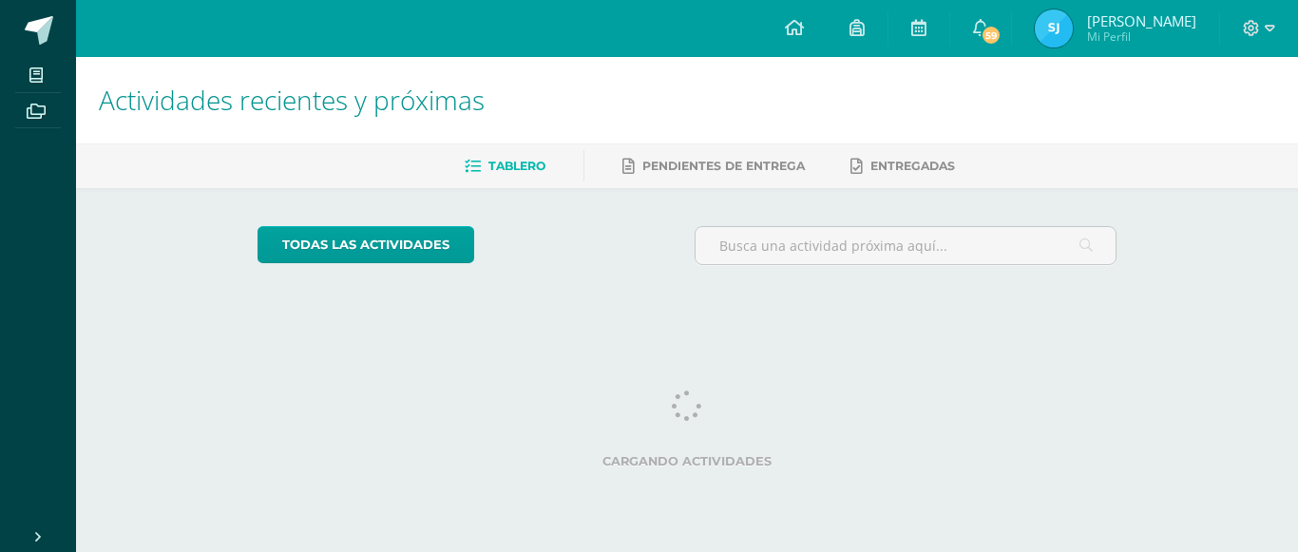
click at [1056, 29] on img at bounding box center [1053, 28] width 38 height 38
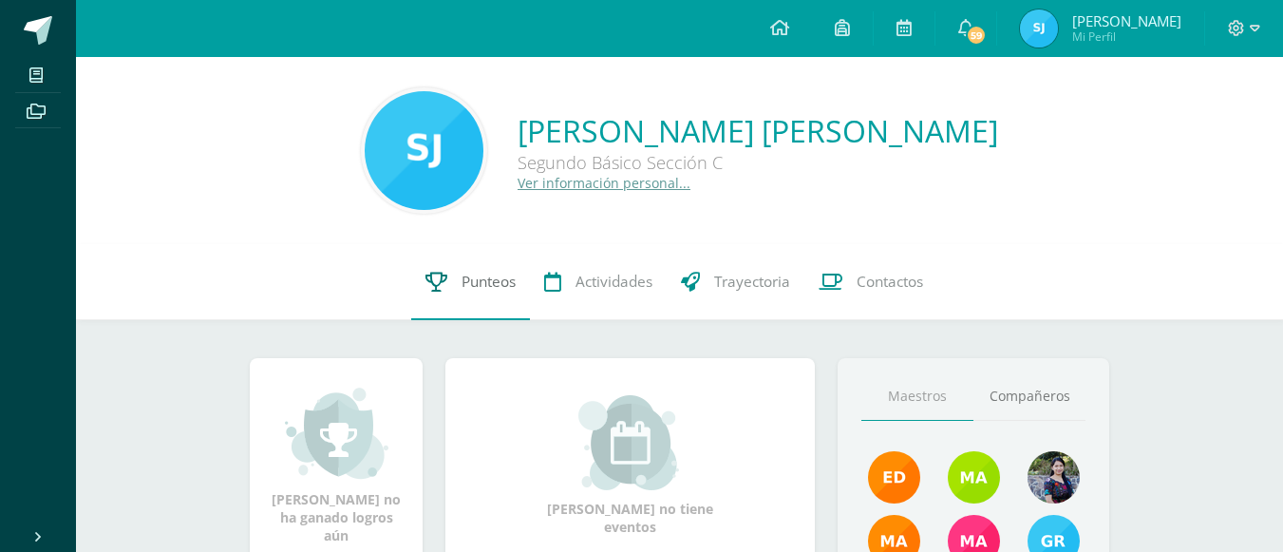
click at [481, 297] on link "Punteos" at bounding box center [470, 282] width 119 height 76
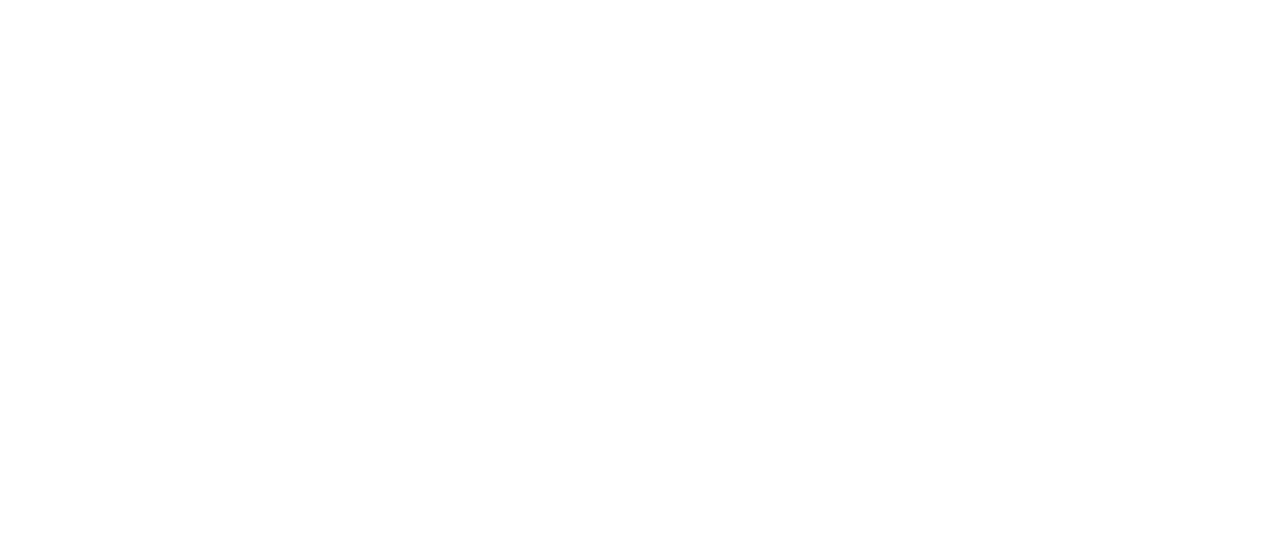
click at [0, 0] on html at bounding box center [0, 0] width 0 height 0
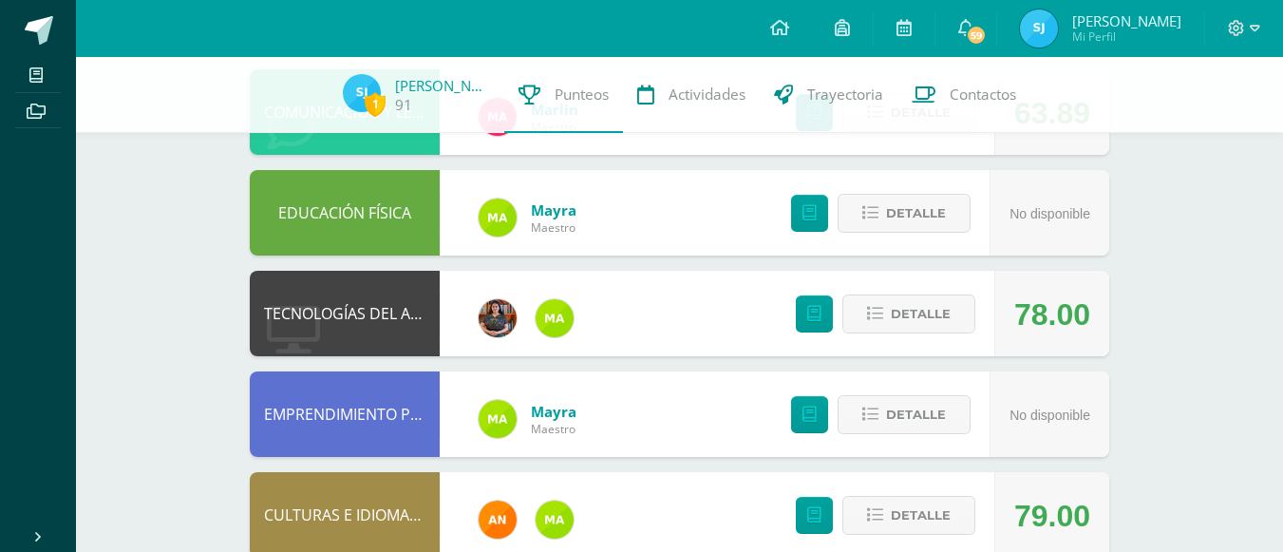
scroll to position [1079, 0]
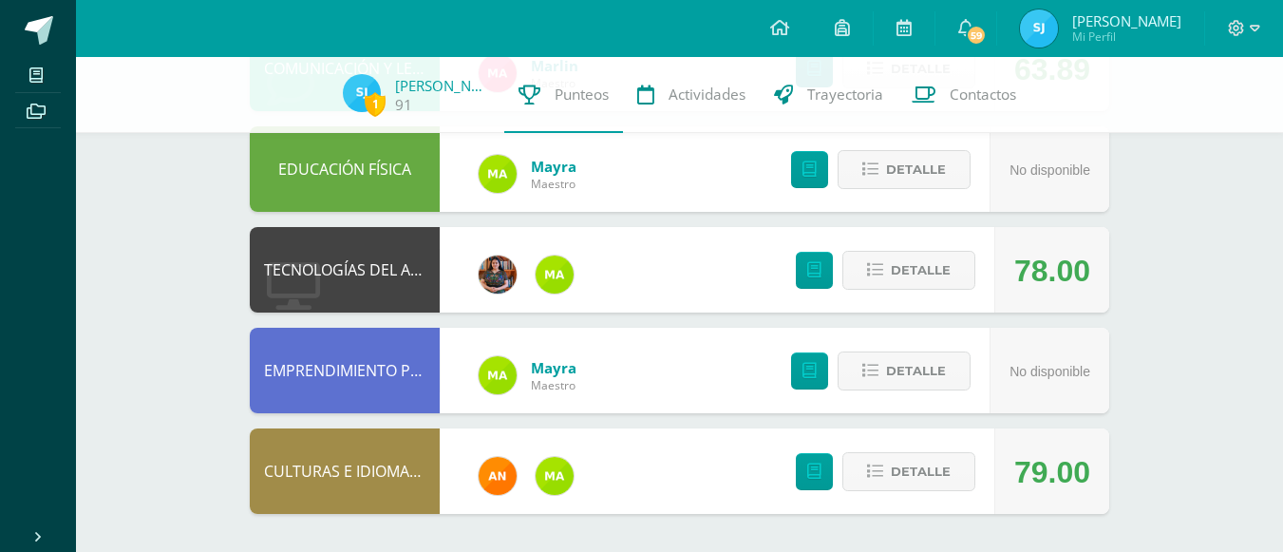
click at [1042, 477] on div "79.00" at bounding box center [1052, 471] width 76 height 85
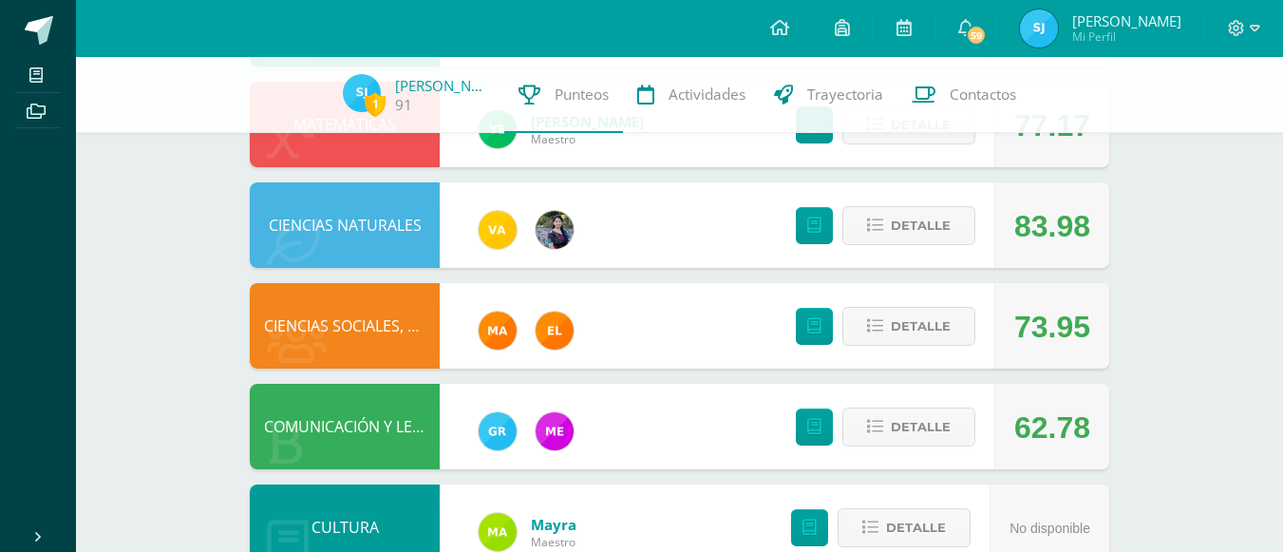
scroll to position [517, 0]
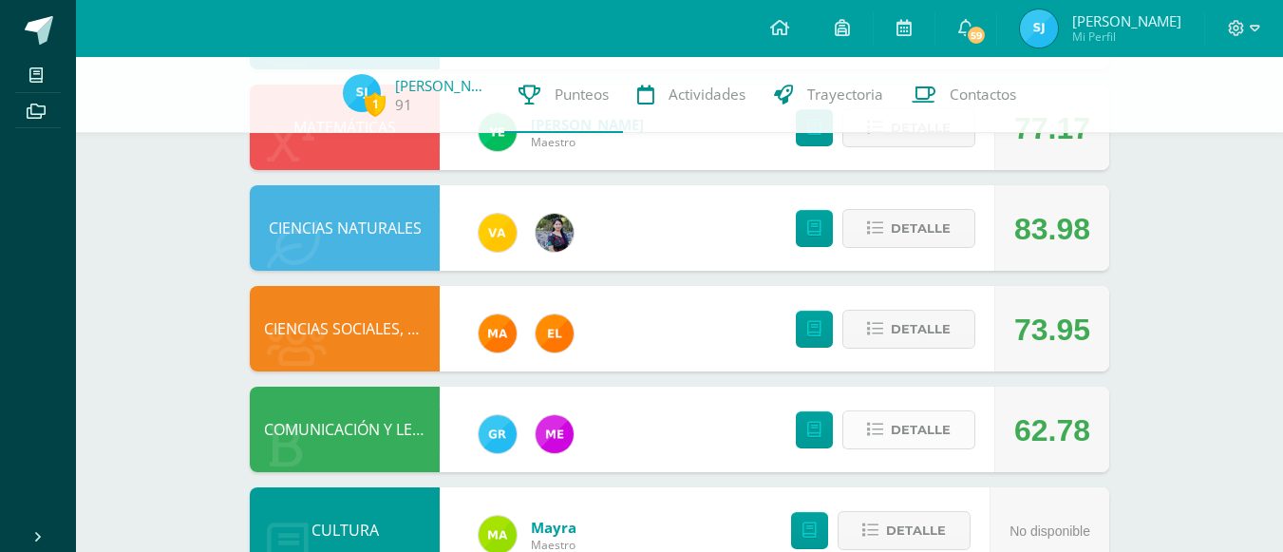
click at [912, 432] on span "Detalle" at bounding box center [921, 429] width 60 height 35
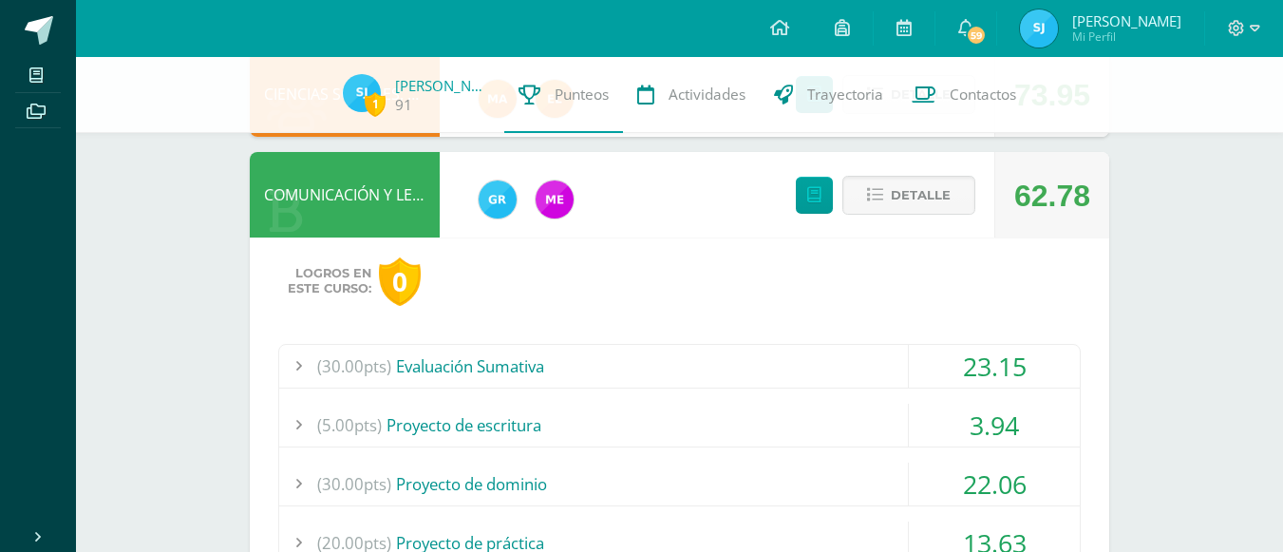
scroll to position [752, 0]
click at [1000, 371] on div "23.15" at bounding box center [994, 365] width 171 height 43
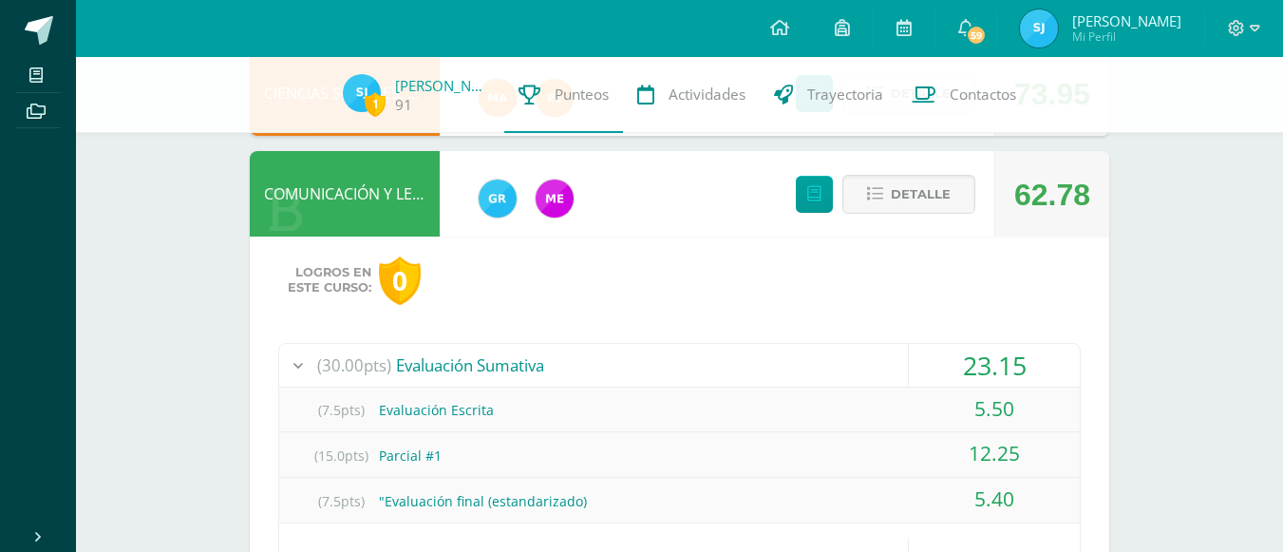
scroll to position [842, 0]
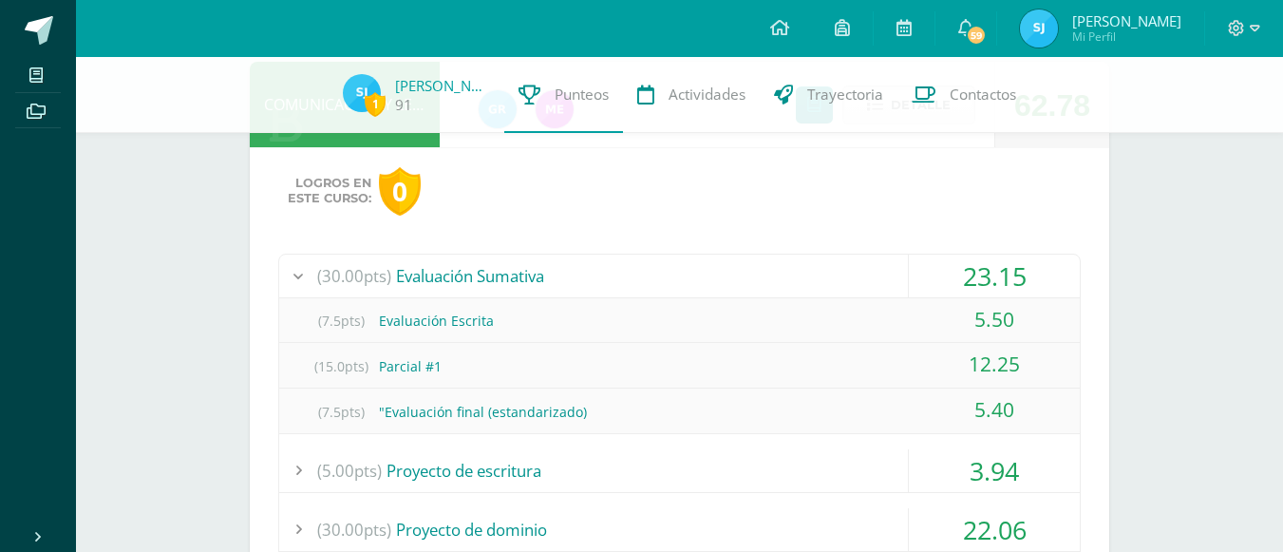
click at [978, 464] on div "3.94" at bounding box center [994, 470] width 171 height 43
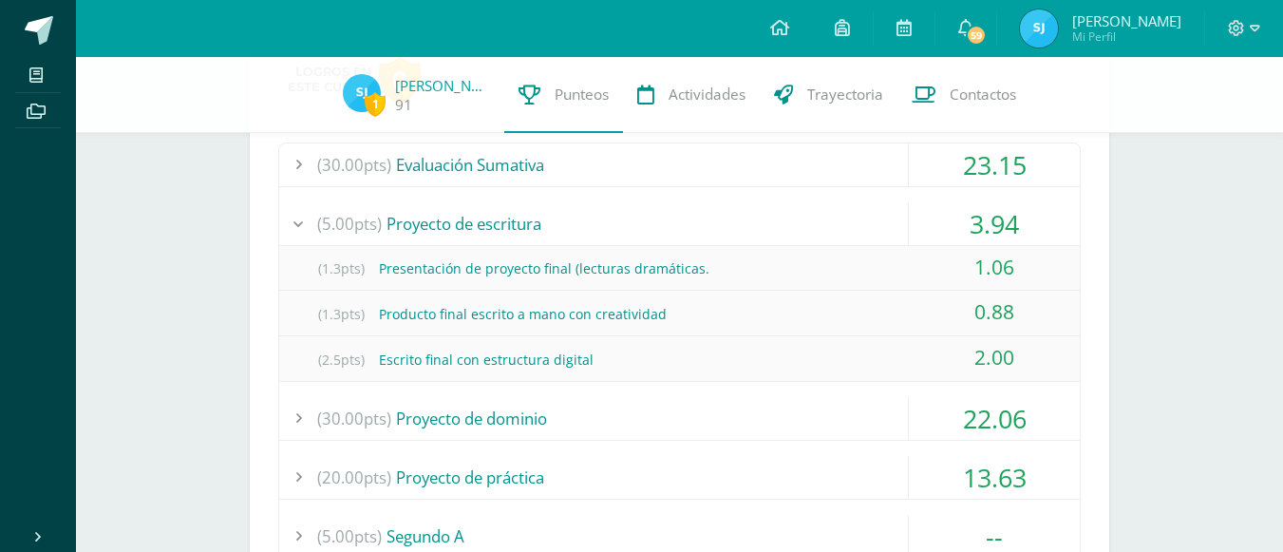
scroll to position [1109, 0]
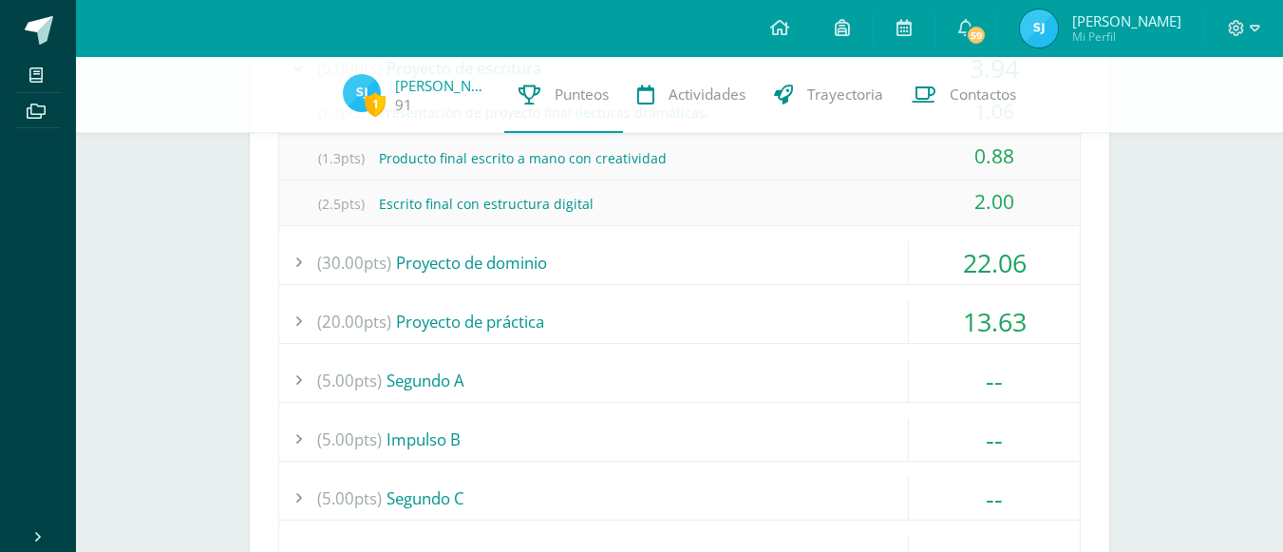
click at [1021, 304] on div "13.63" at bounding box center [994, 321] width 171 height 43
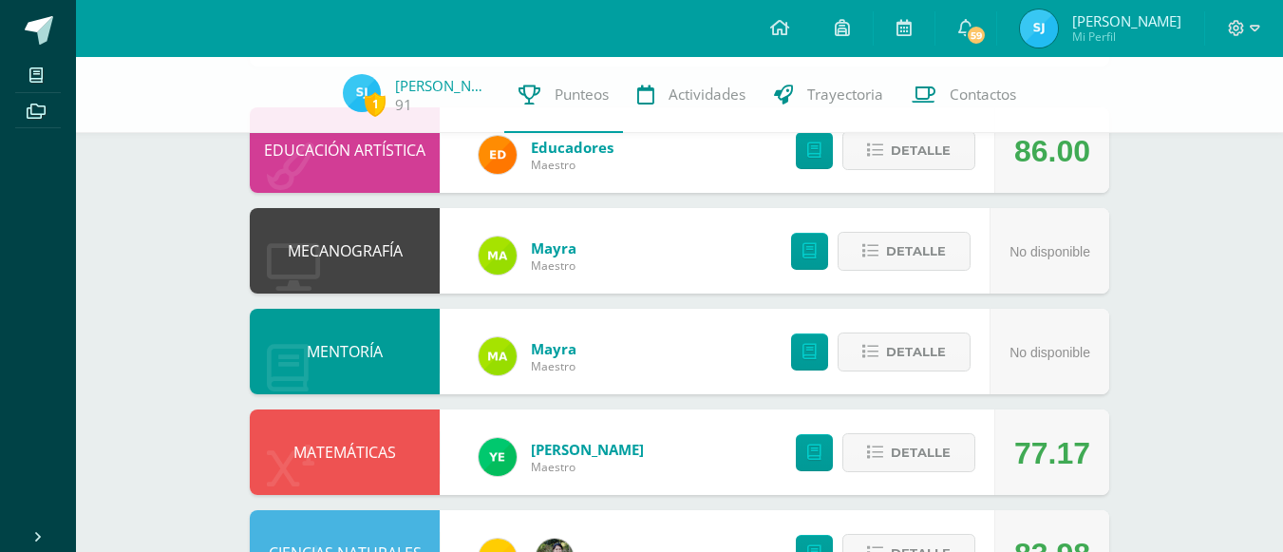
scroll to position [0, 0]
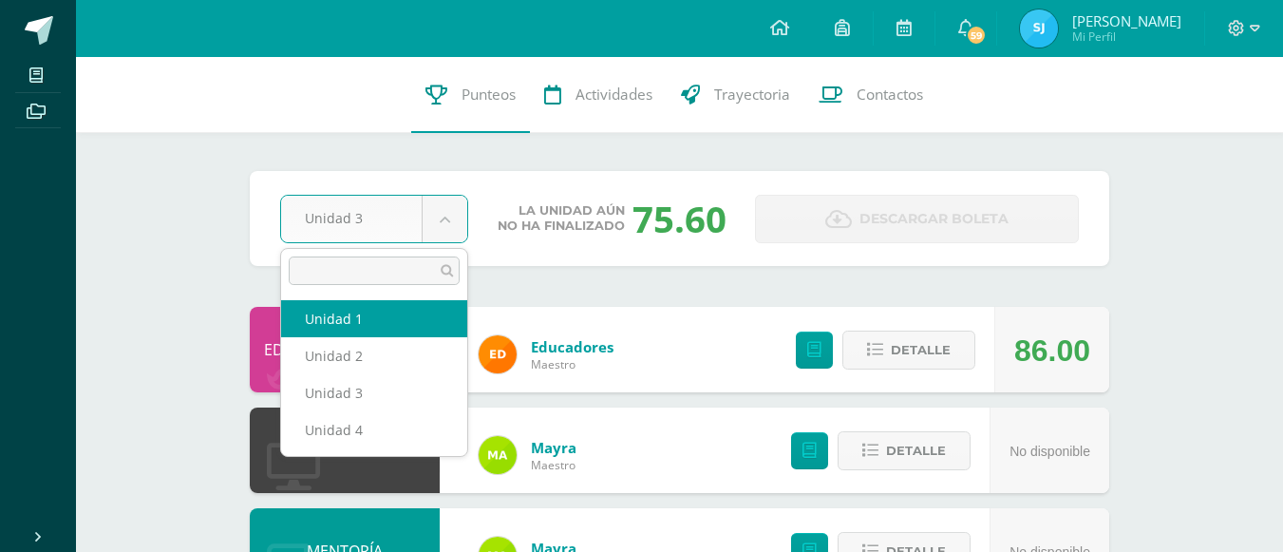
select select "Unidad 1"
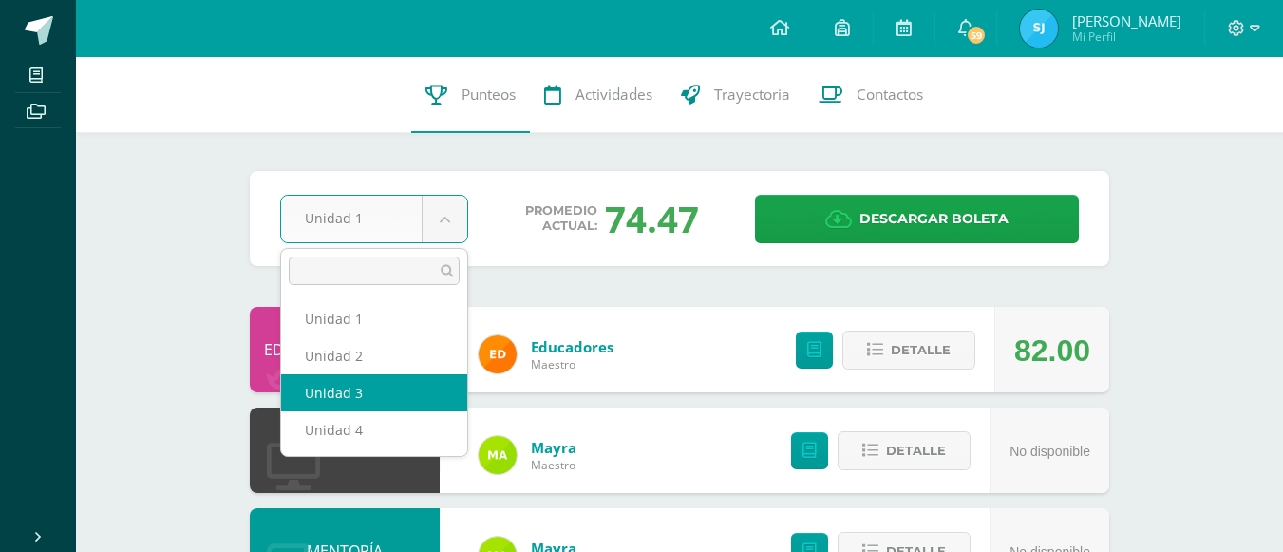
select select "Unidad 3"
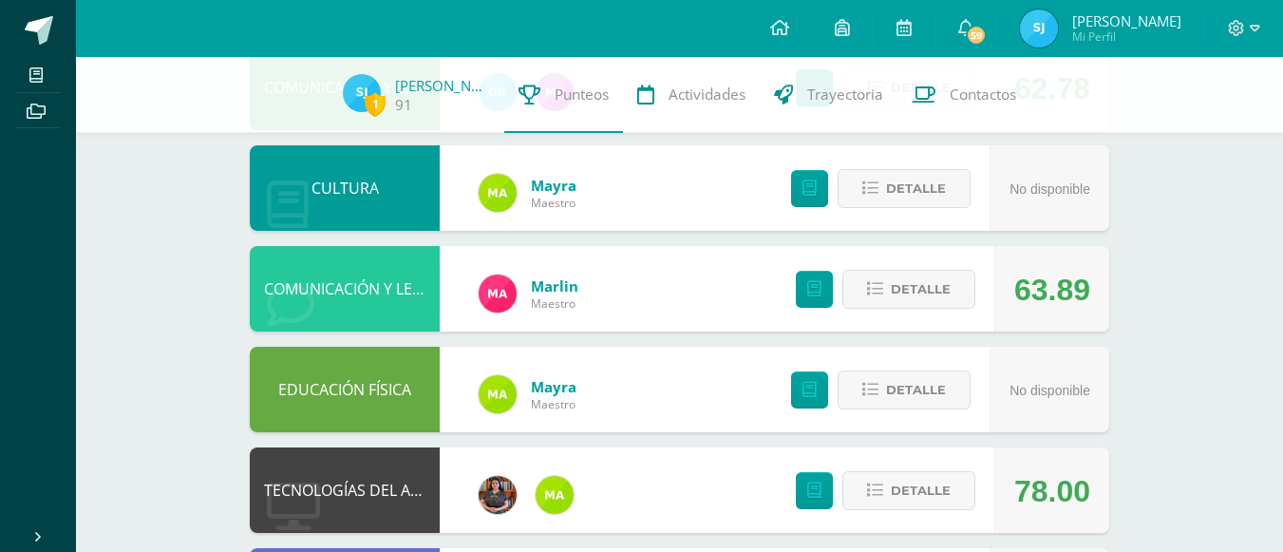
scroll to position [1079, 0]
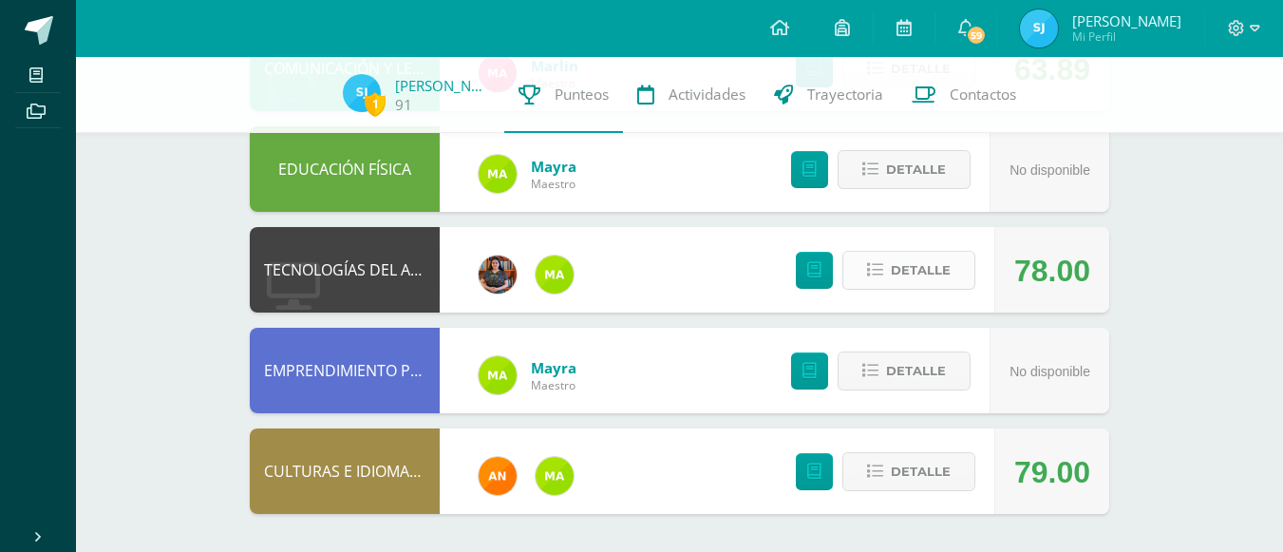
click at [914, 276] on span "Detalle" at bounding box center [921, 270] width 60 height 35
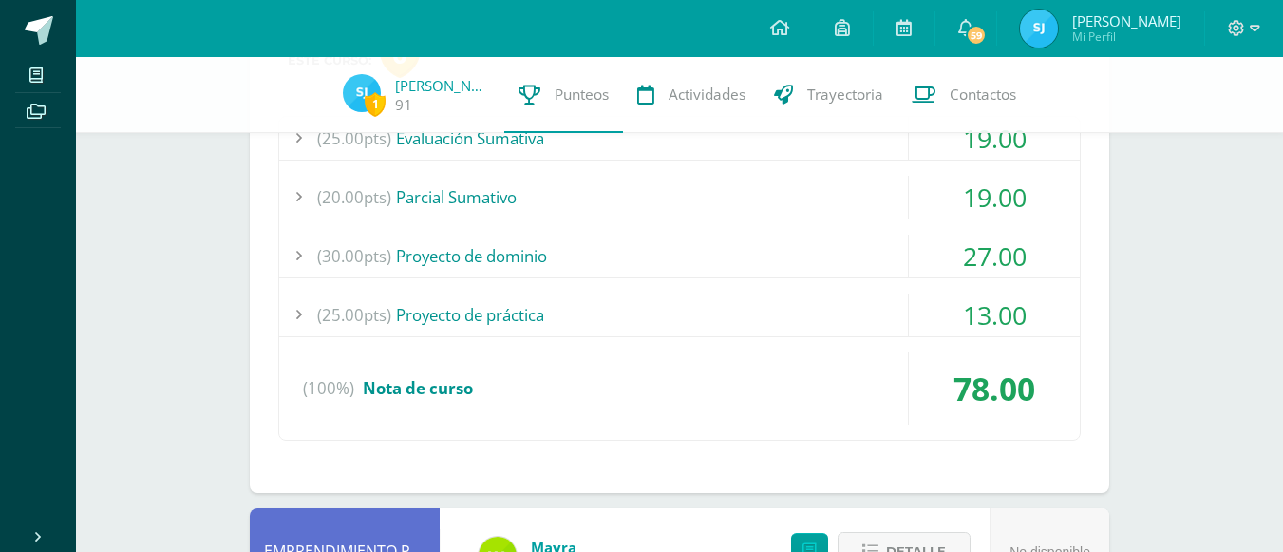
scroll to position [1384, 0]
click at [1011, 331] on div "13.00" at bounding box center [994, 313] width 171 height 43
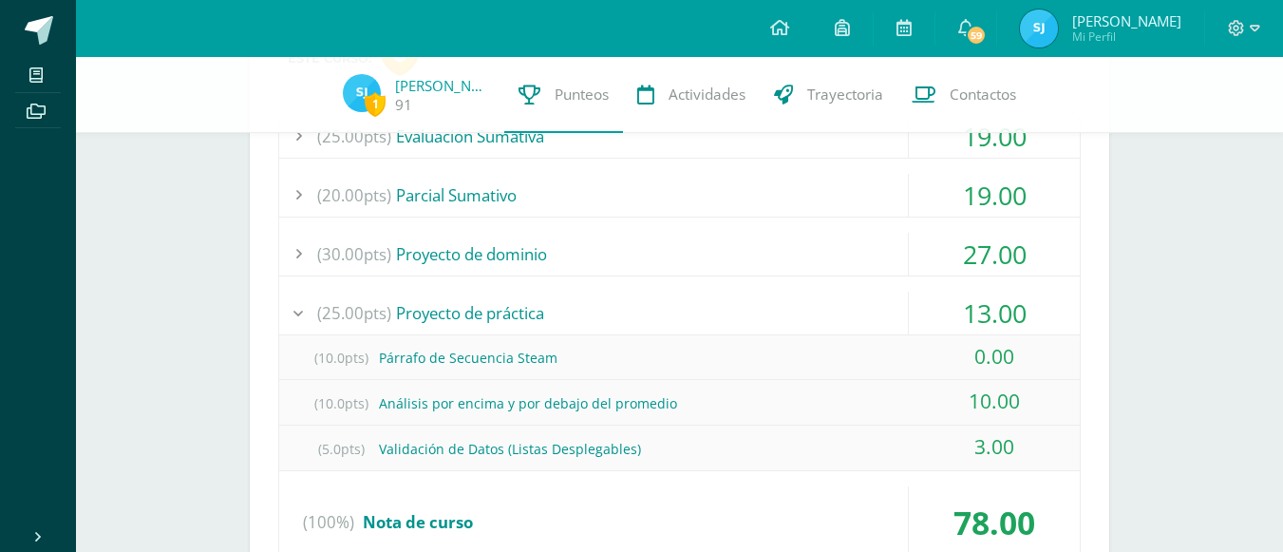
click at [988, 248] on div "27.00" at bounding box center [994, 254] width 171 height 43
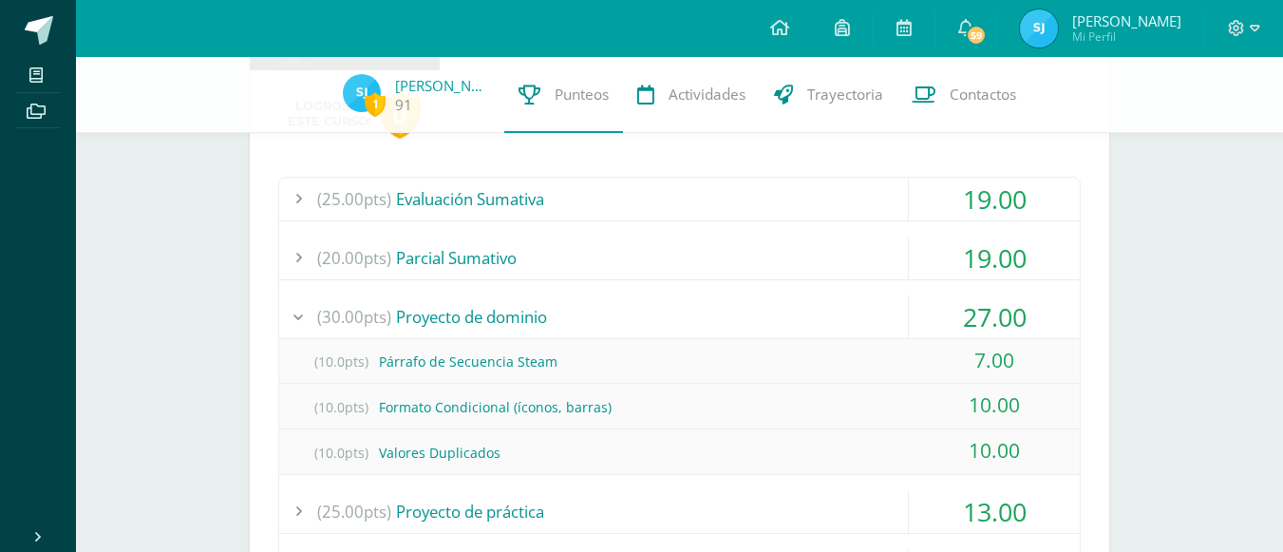
scroll to position [1320, 0]
click at [964, 263] on div "19.00" at bounding box center [994, 258] width 171 height 43
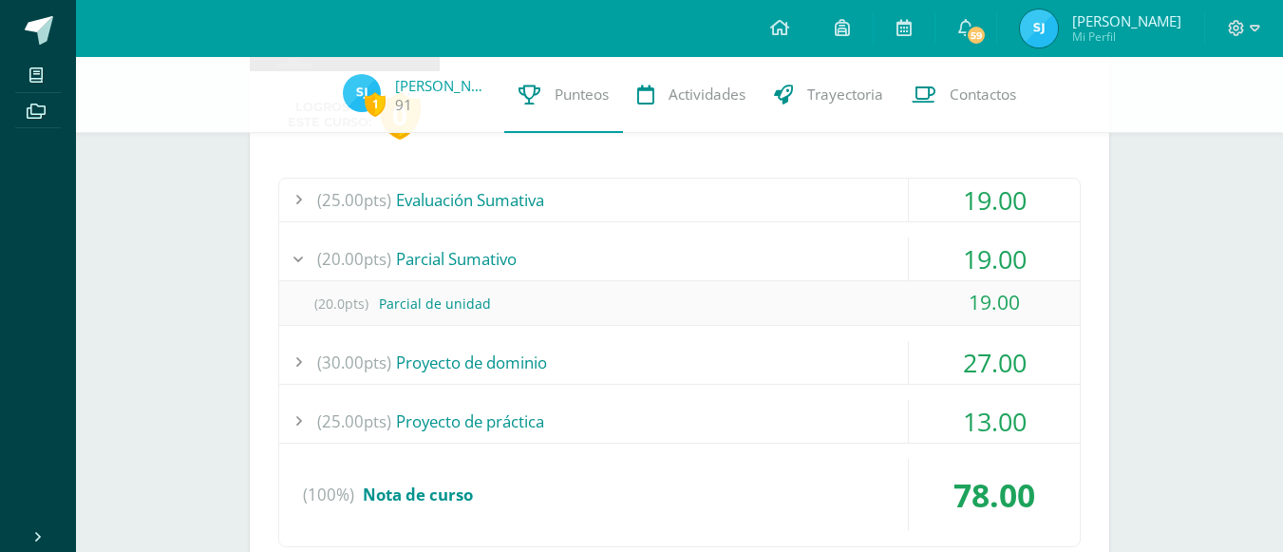
click at [1008, 193] on div "19.00" at bounding box center [994, 200] width 171 height 43
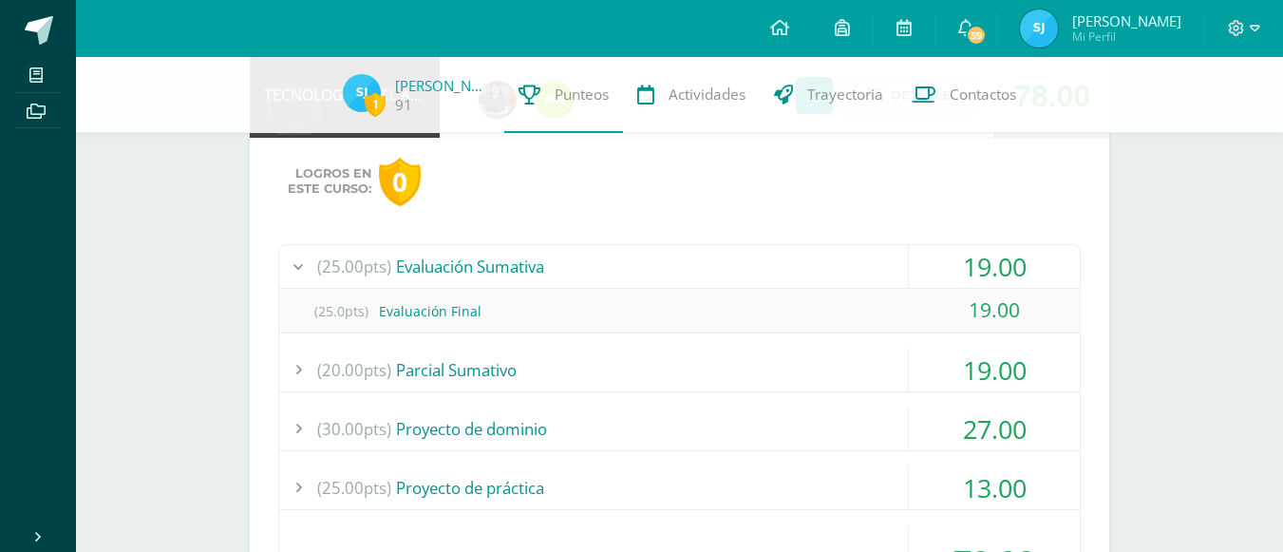
scroll to position [1142, 0]
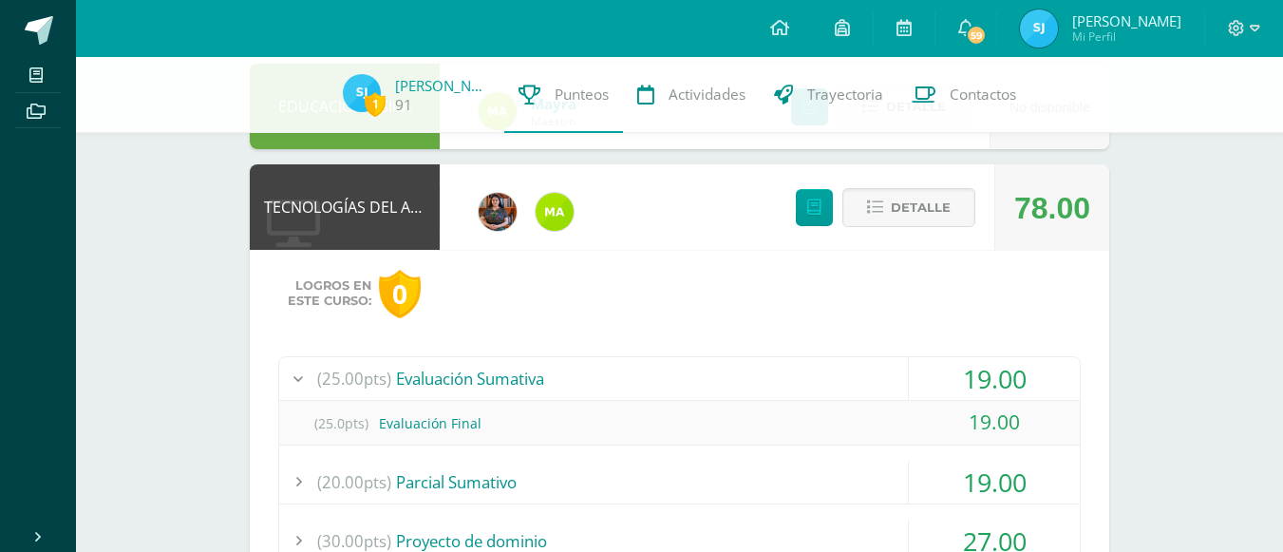
click at [1040, 204] on div "78.00" at bounding box center [1052, 207] width 76 height 85
click at [1075, 182] on div "78.00" at bounding box center [1052, 207] width 76 height 85
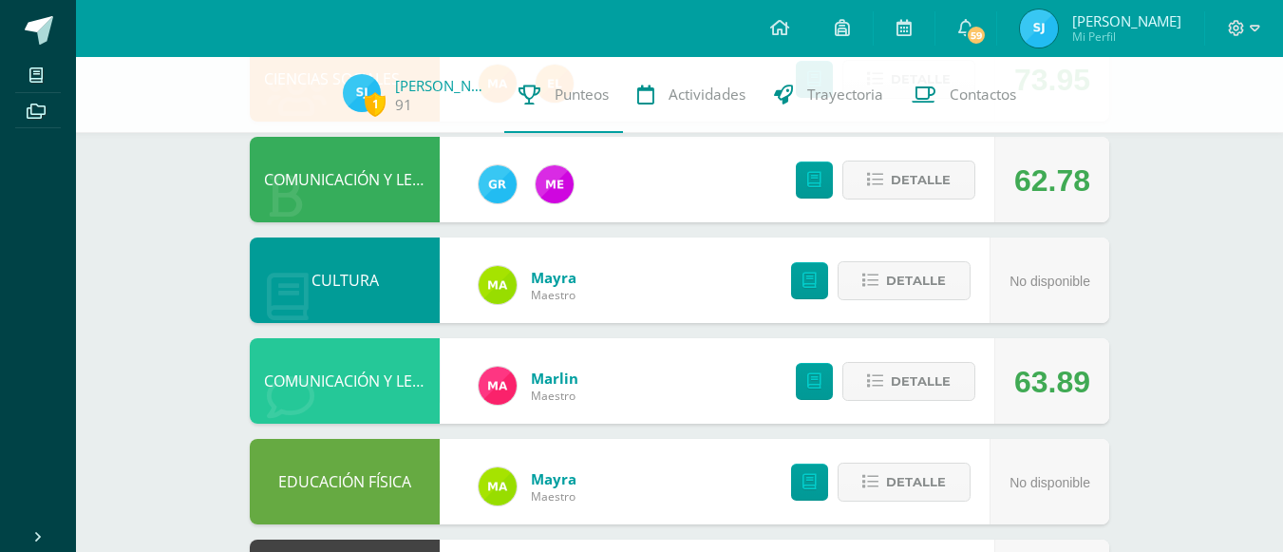
scroll to position [765, 0]
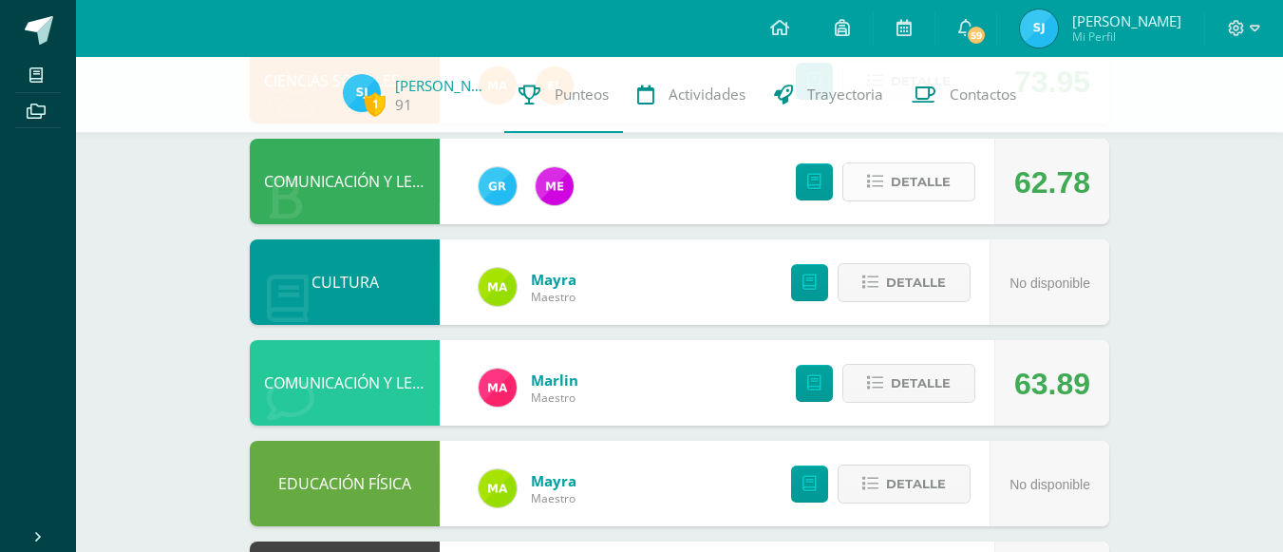
click at [916, 185] on span "Detalle" at bounding box center [921, 181] width 60 height 35
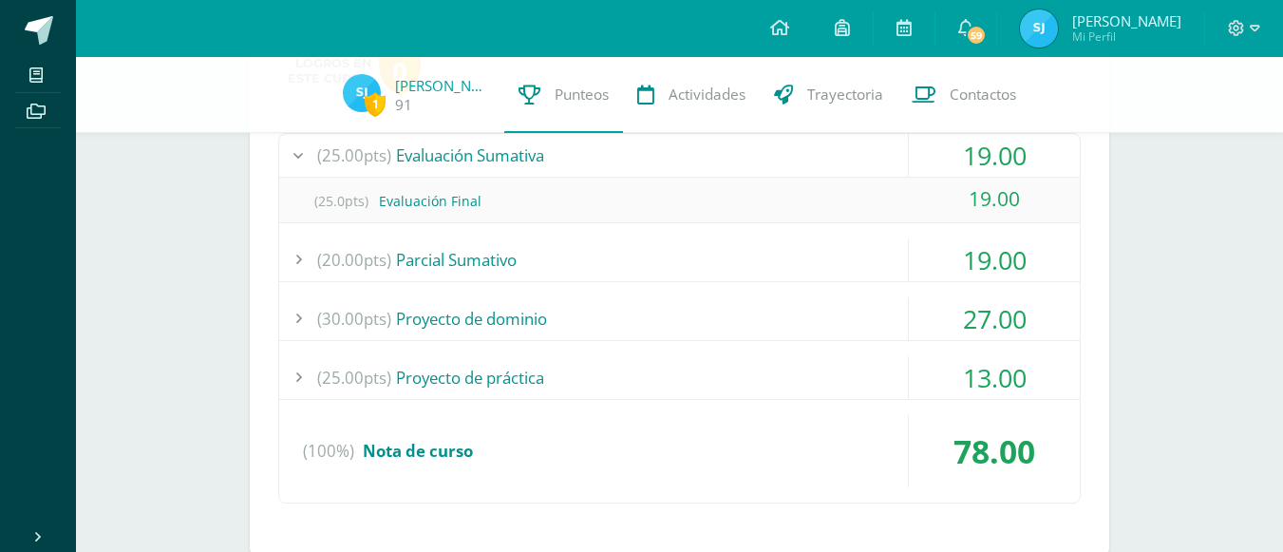
scroll to position [2267, 0]
